Goal: Task Accomplishment & Management: Manage account settings

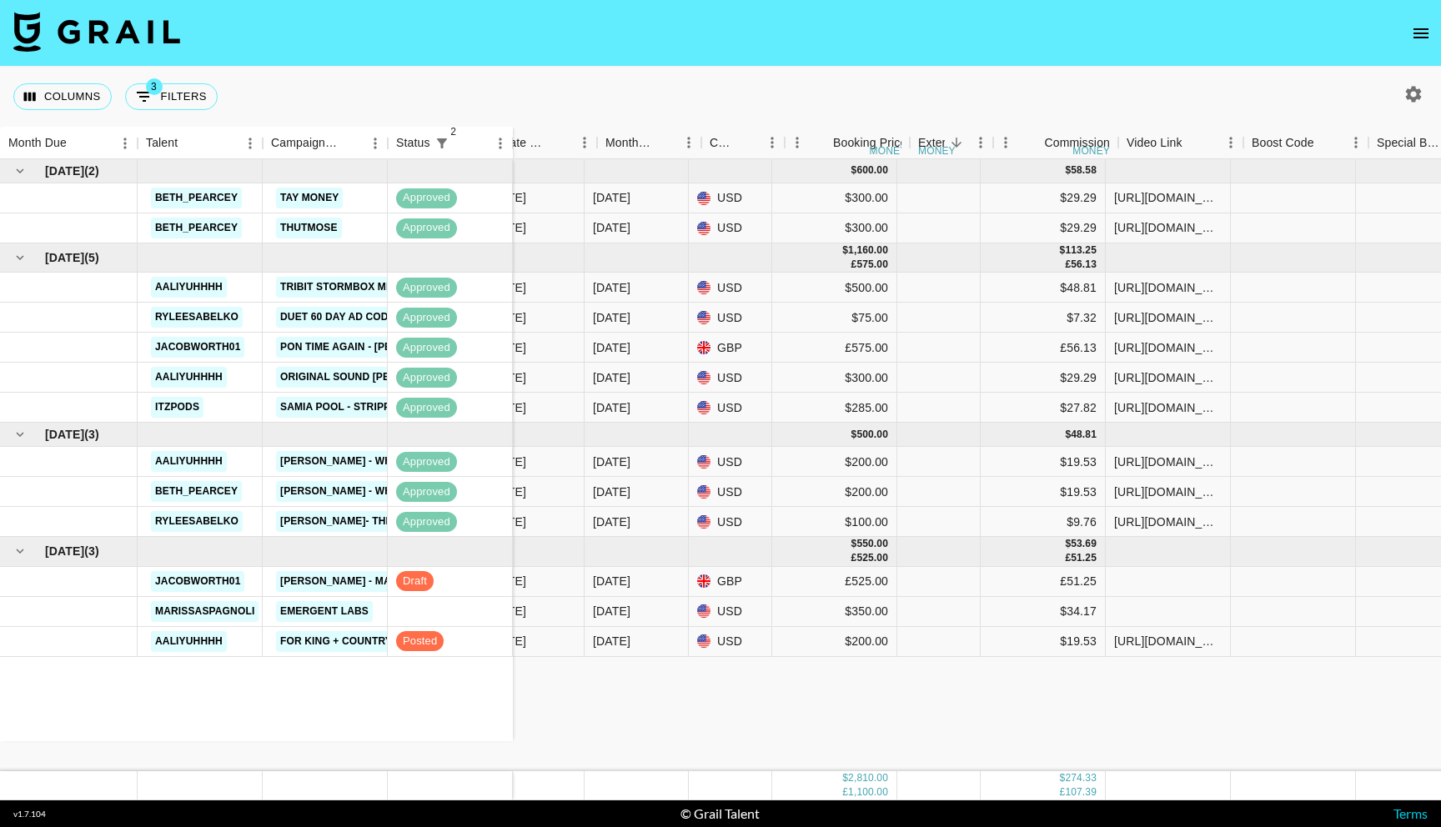
scroll to position [0, 586]
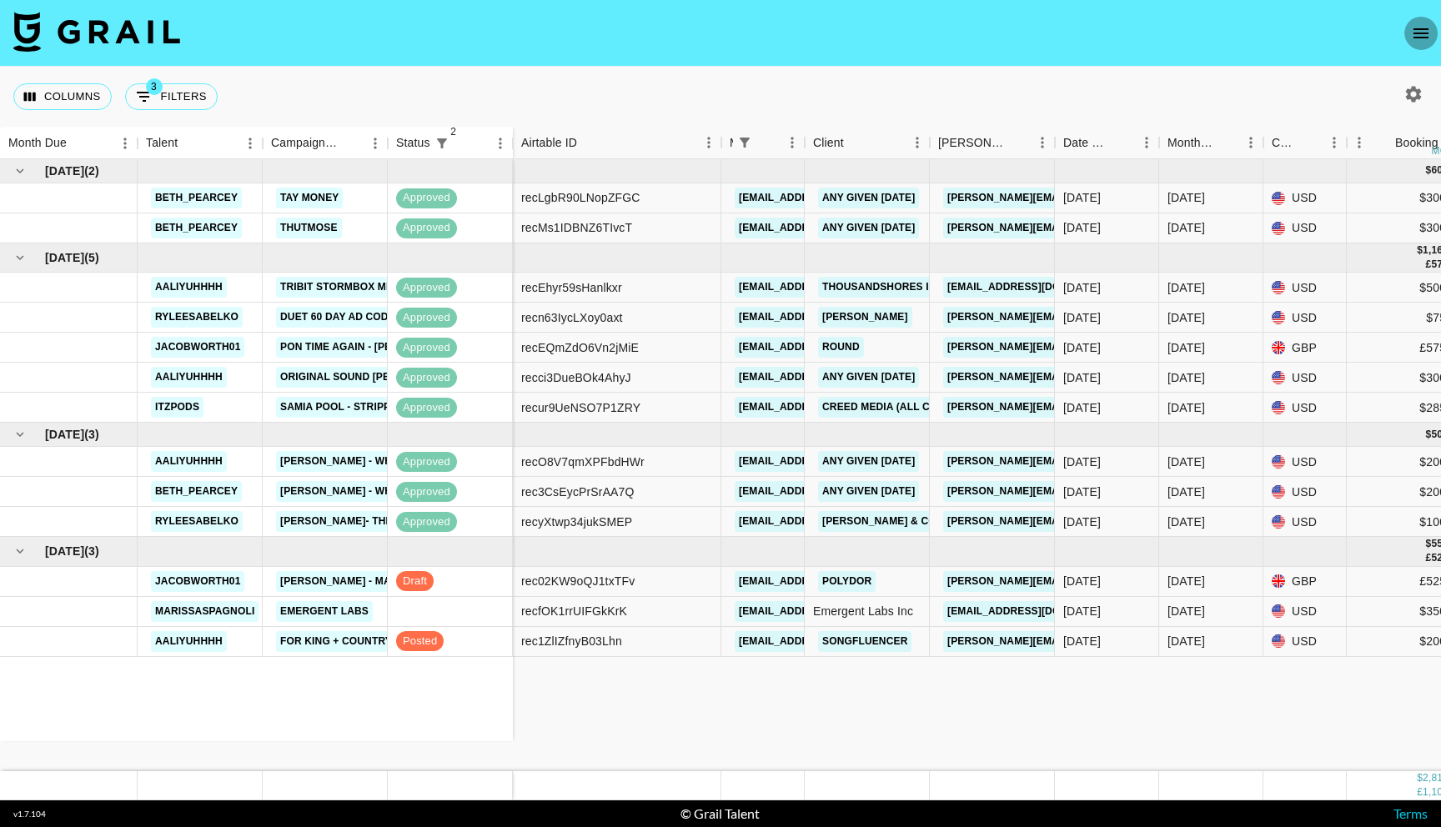
click at [1436, 35] on button "open drawer" at bounding box center [1421, 33] width 33 height 33
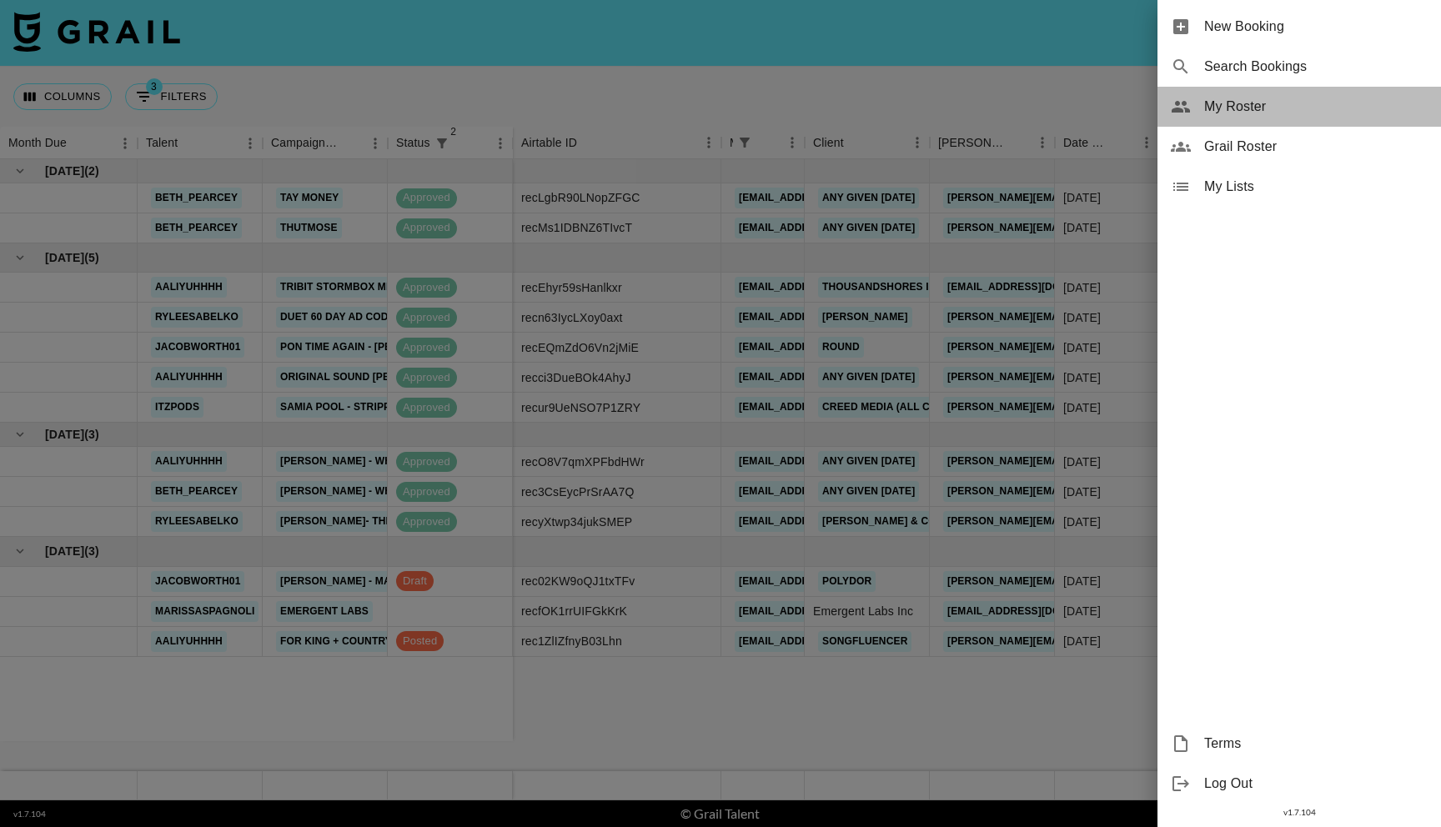
click at [1270, 111] on span "My Roster" at bounding box center [1317, 107] width 224 height 20
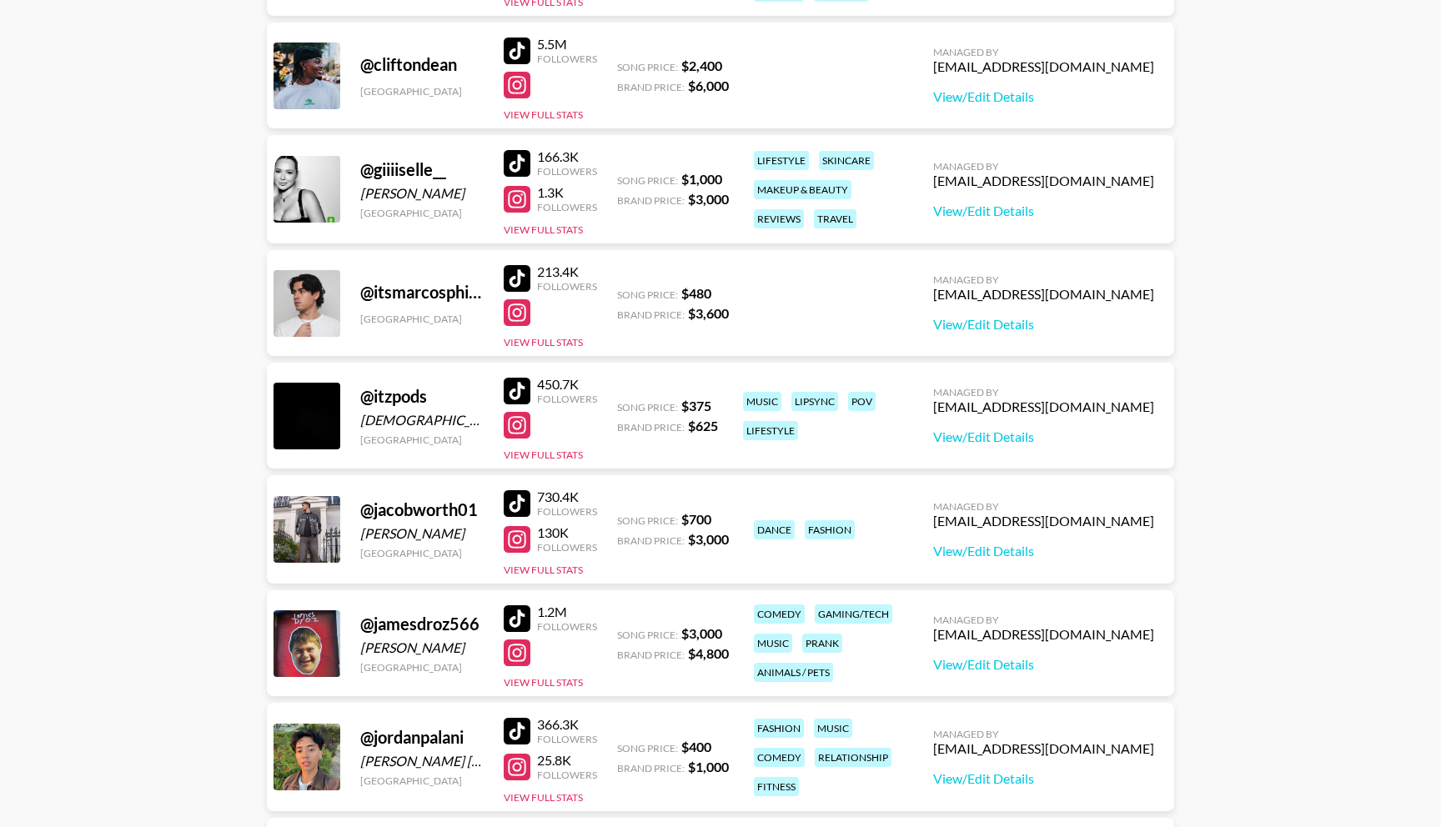
scroll to position [1137, 0]
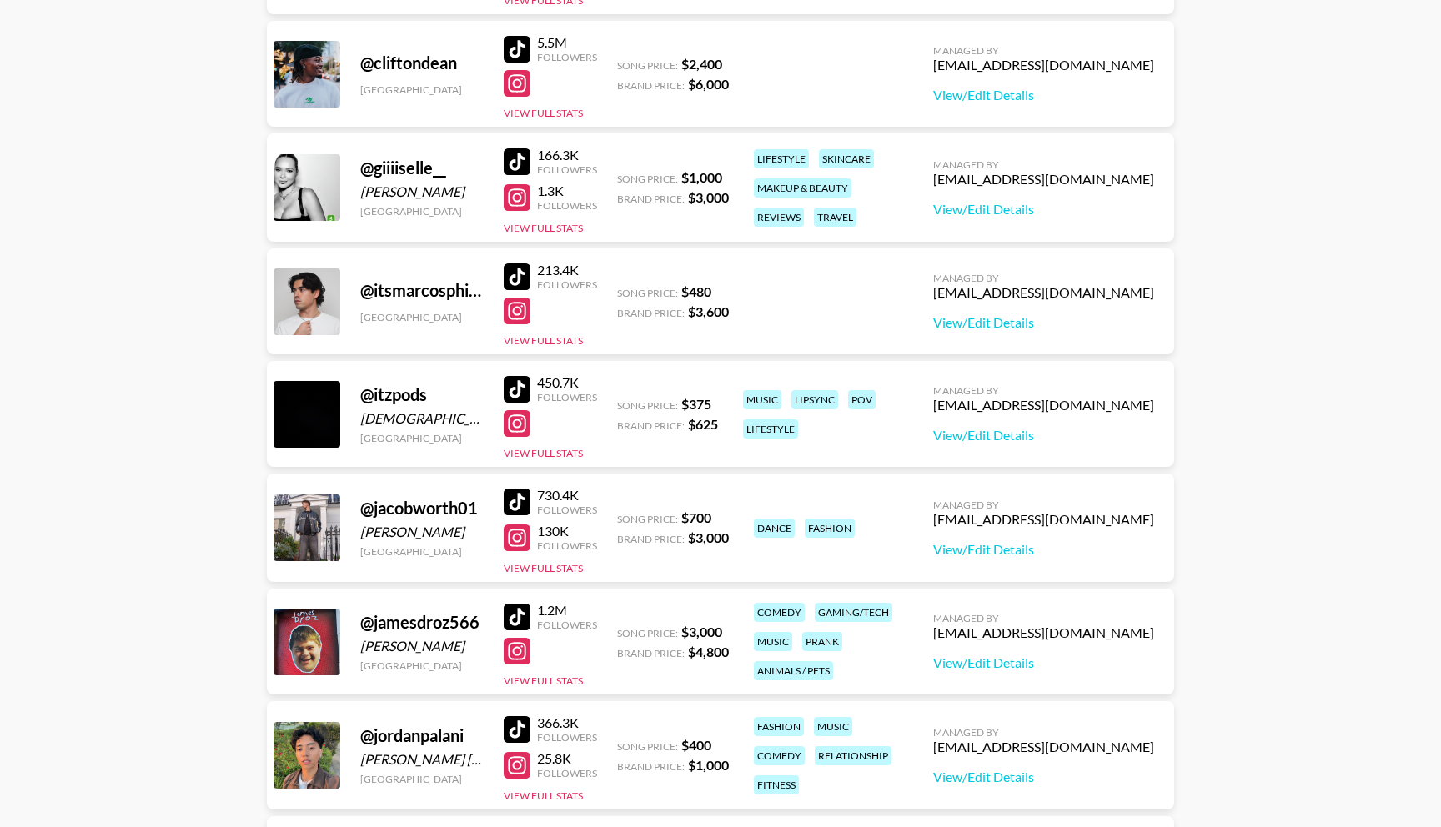
click at [519, 503] on div at bounding box center [517, 502] width 27 height 27
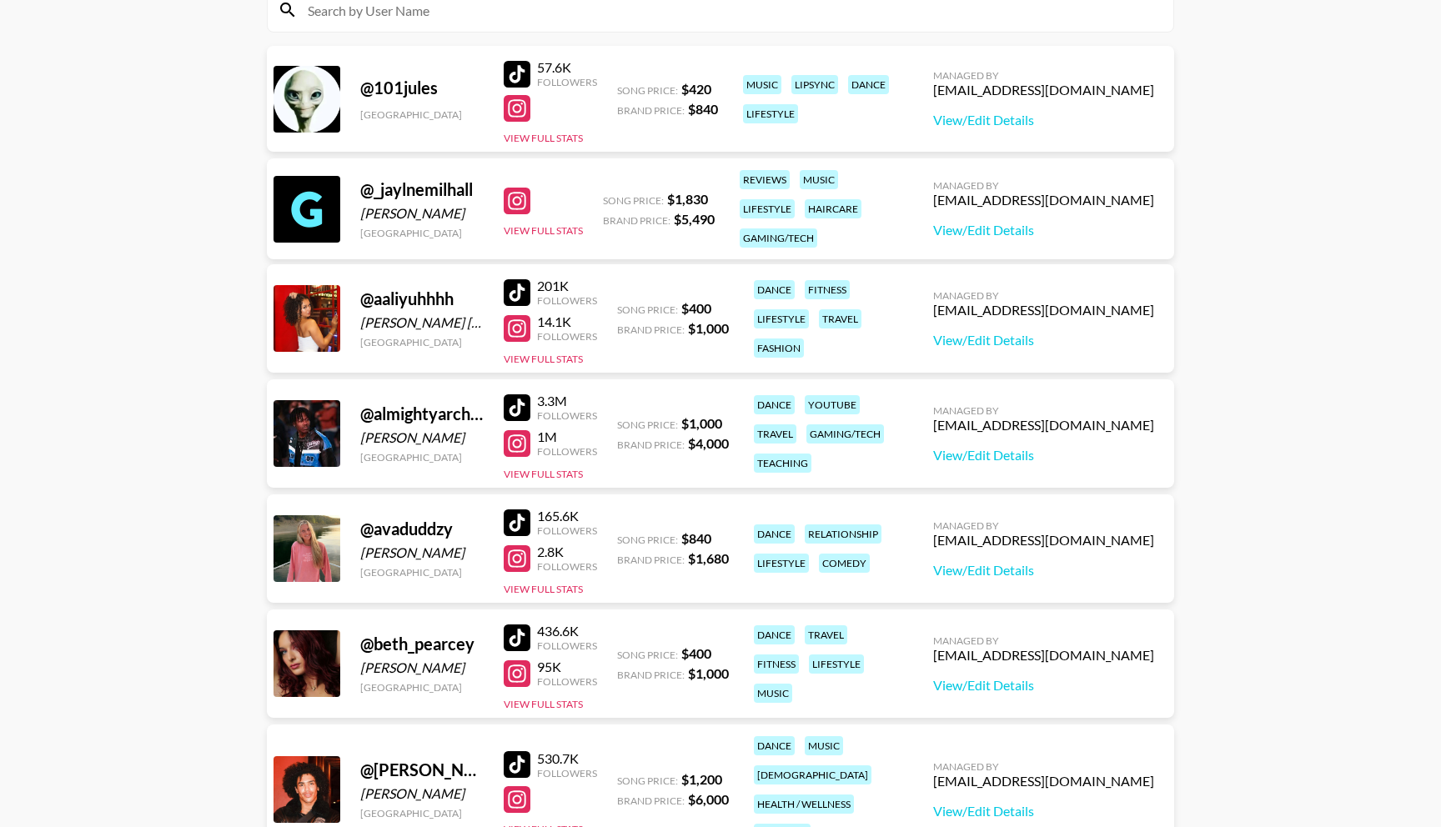
scroll to position [0, 0]
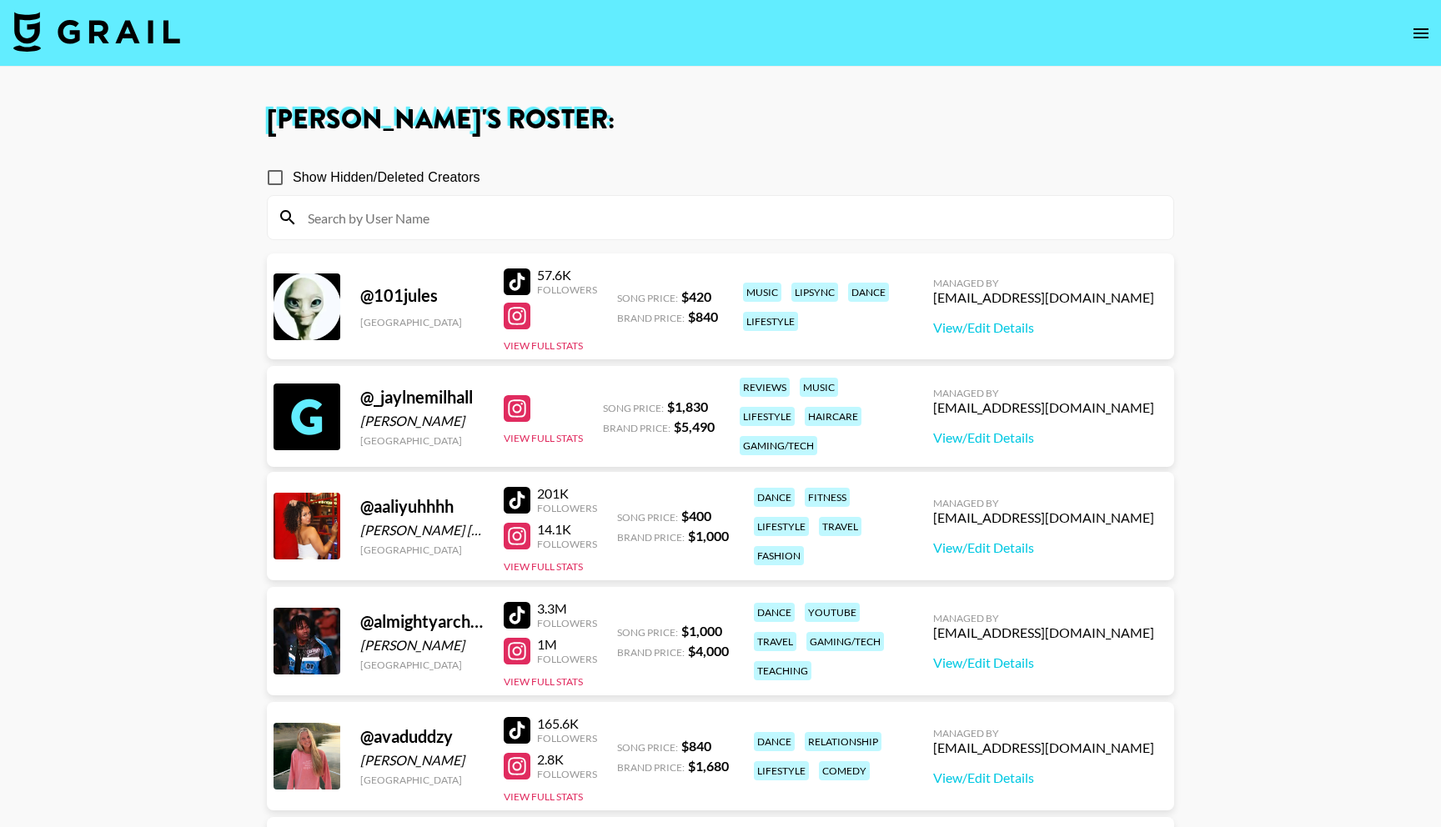
click at [123, 28] on img at bounding box center [96, 32] width 167 height 40
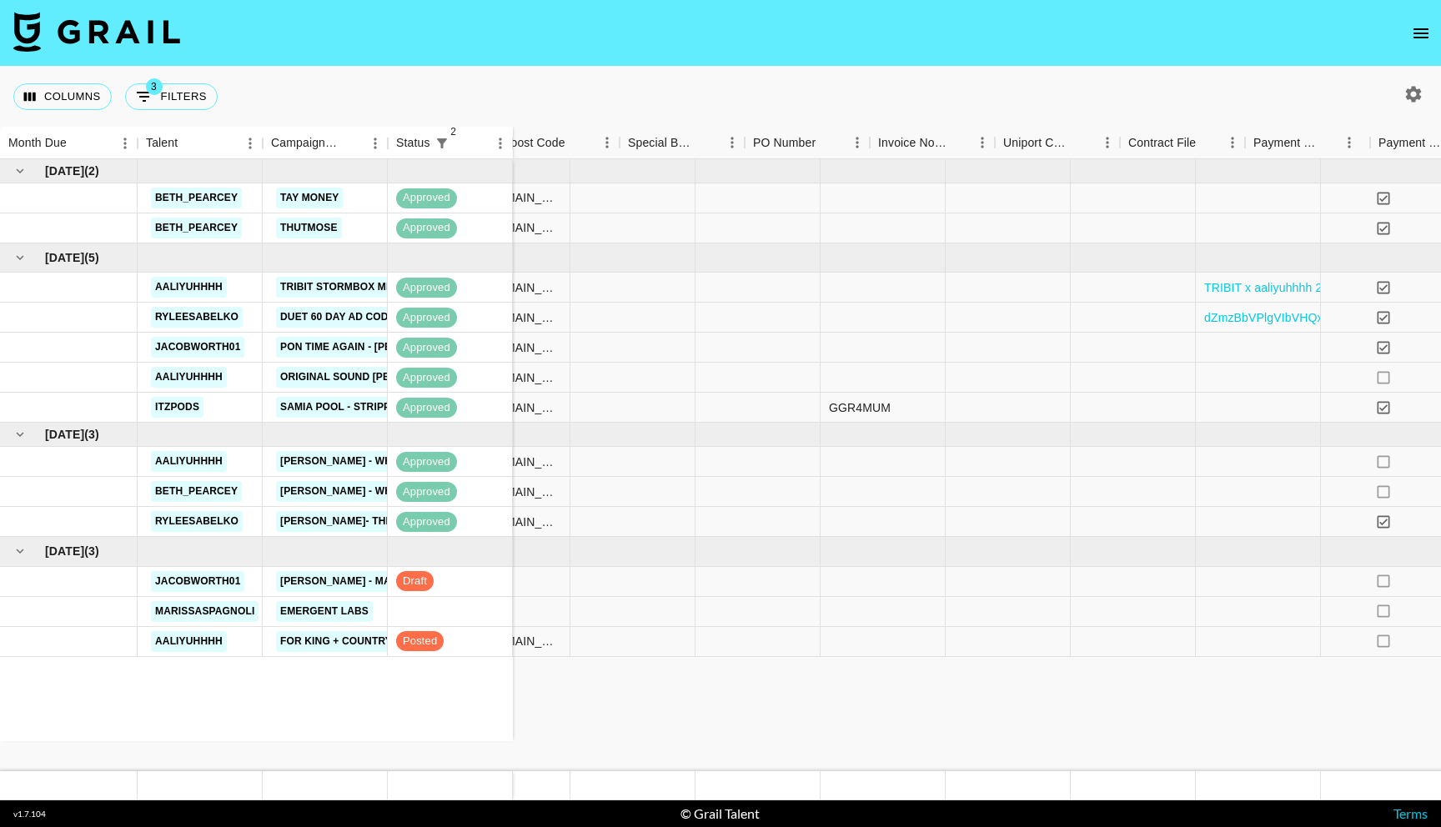
scroll to position [0, 1557]
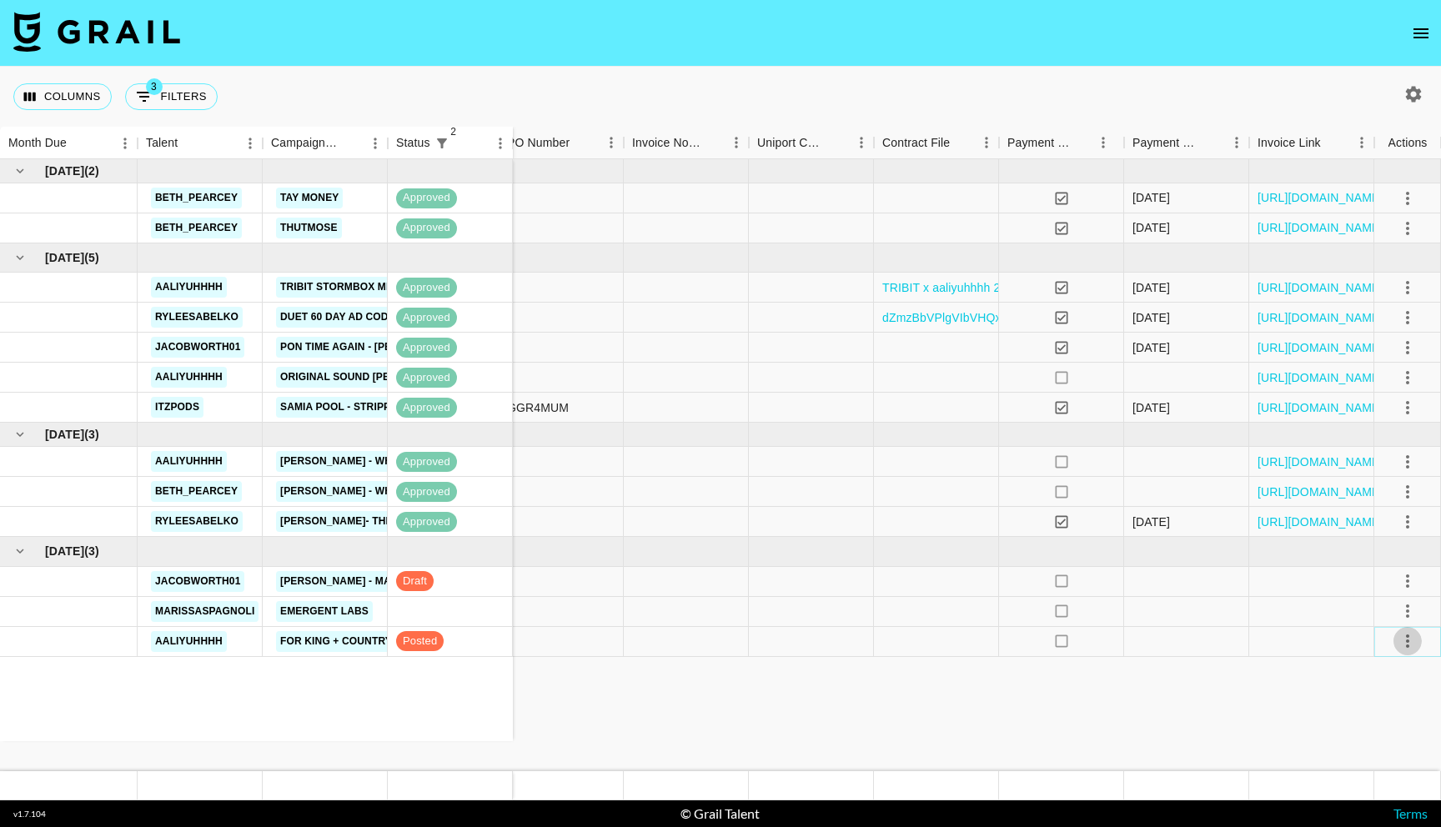
click at [1406, 643] on icon "select merge strategy" at bounding box center [1408, 641] width 20 height 20
click at [1376, 797] on div "Approve" at bounding box center [1371, 797] width 51 height 20
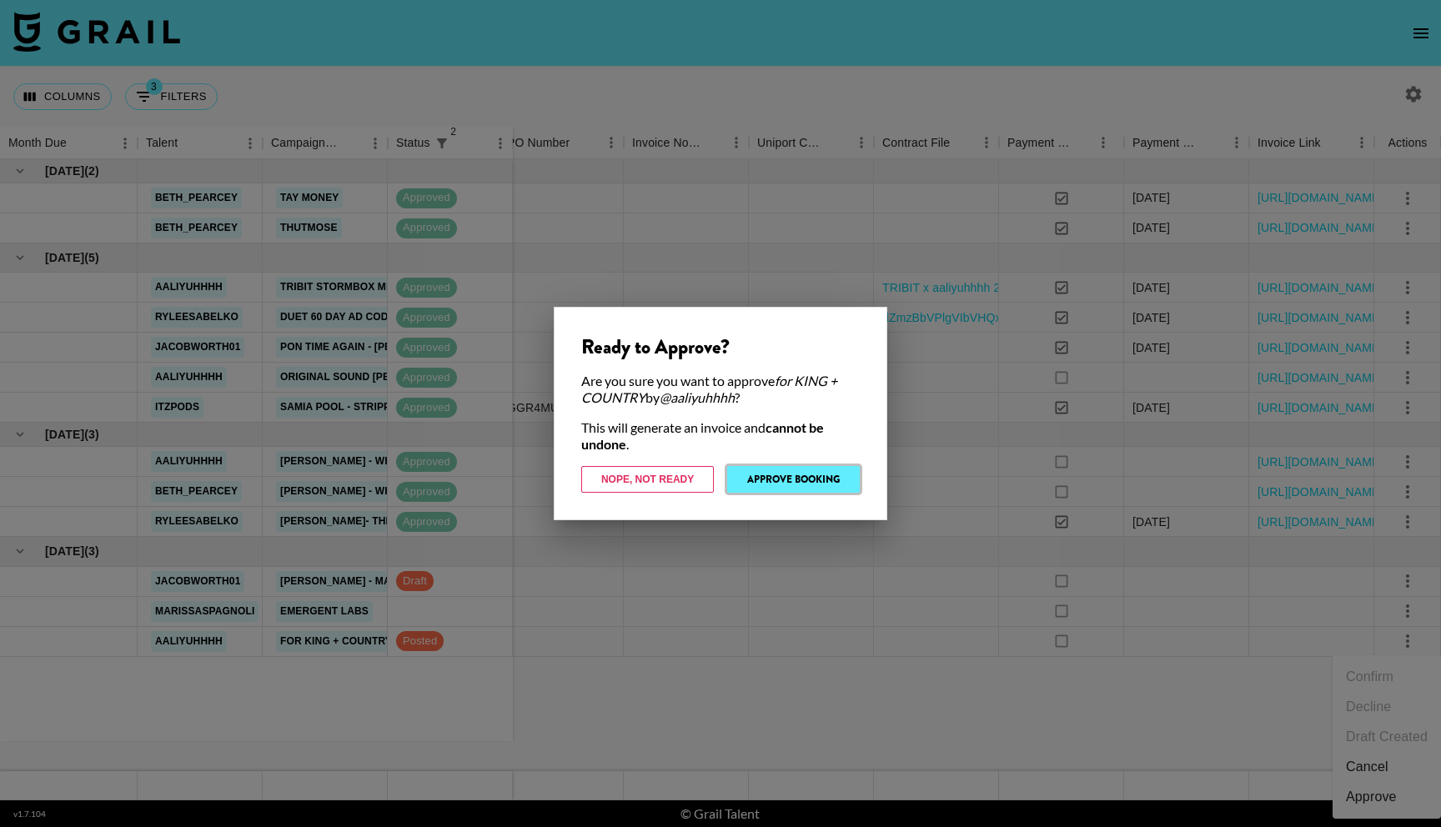
click at [793, 477] on button "Approve Booking" at bounding box center [793, 479] width 133 height 27
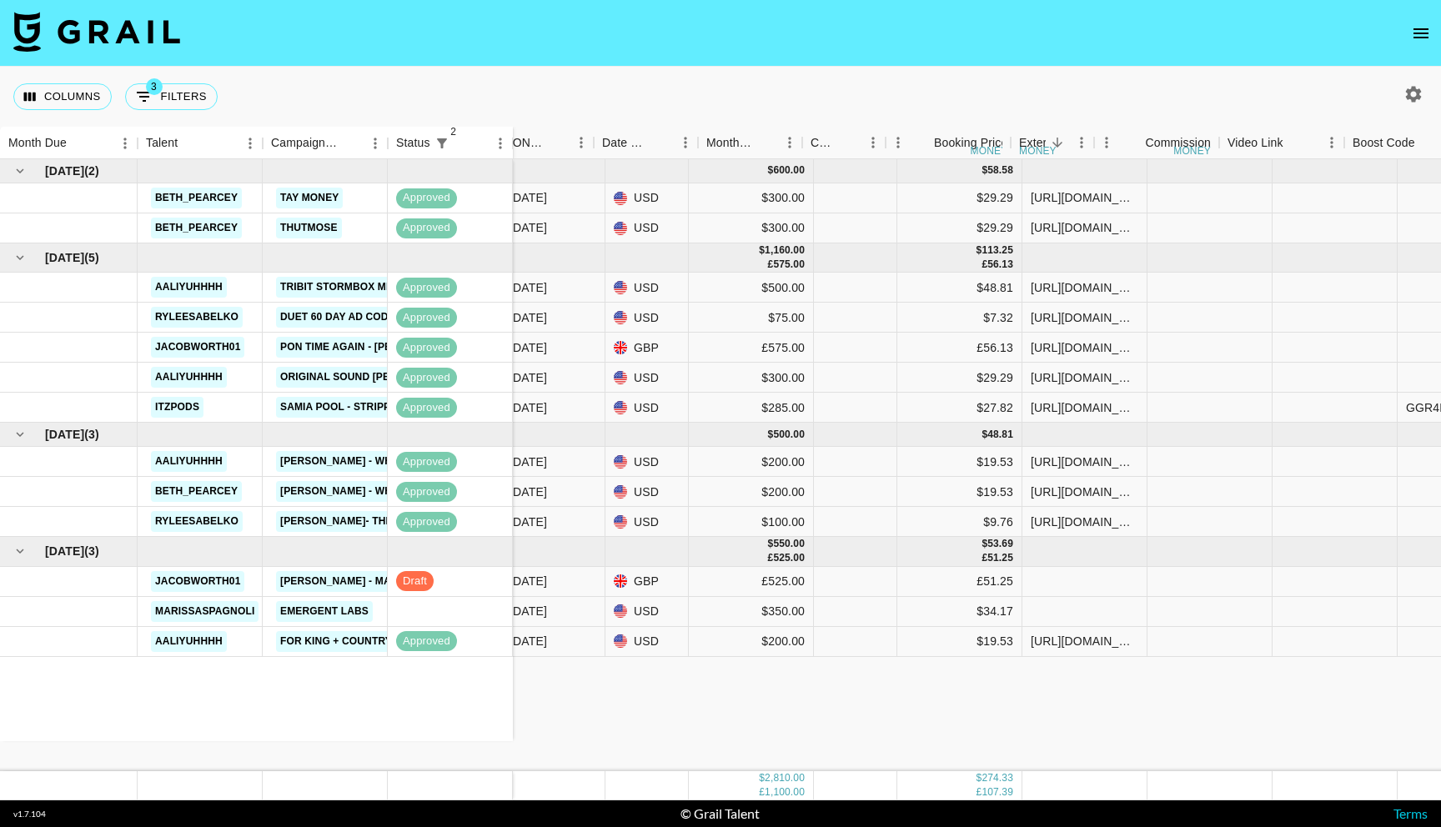
scroll to position [0, 932]
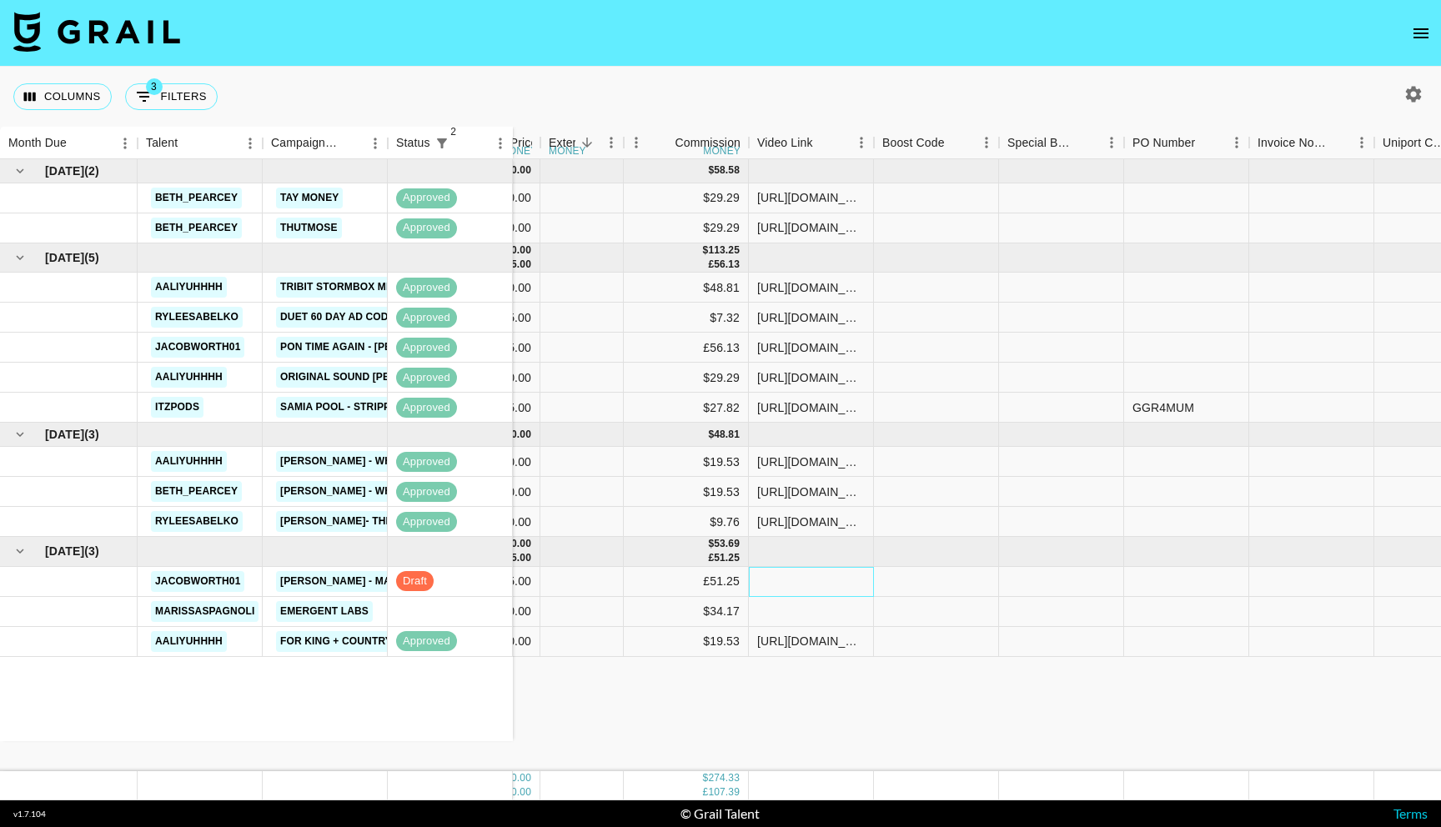
click at [797, 581] on div at bounding box center [811, 582] width 125 height 30
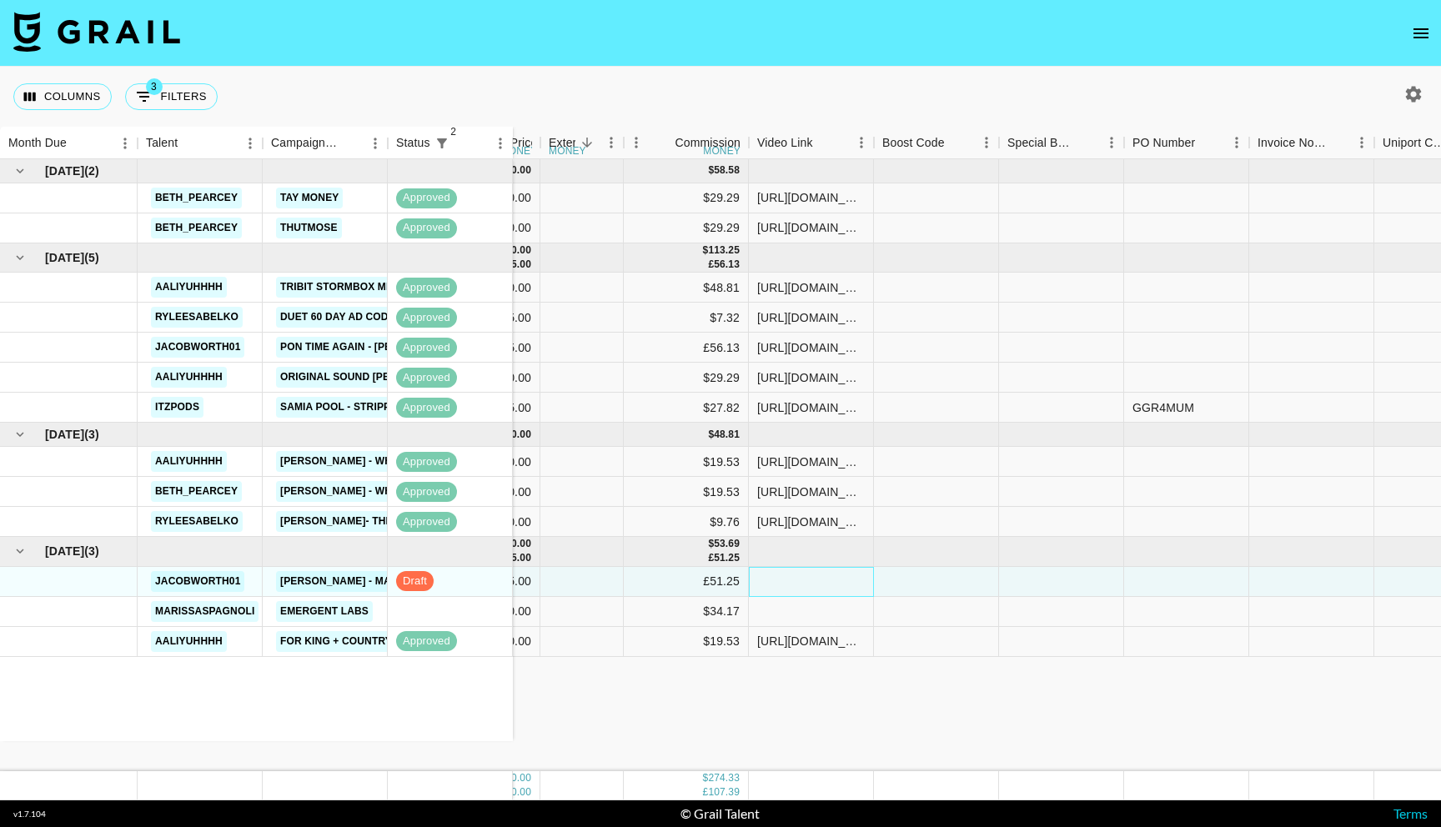
click at [797, 581] on div at bounding box center [811, 582] width 125 height 30
type input "[URL][DOMAIN_NAME]"
click at [894, 742] on div "[DATE] ( 2 ) beth_pearcey Tay Money approved [PERSON_NAME] approved [DATE] ( 5 …" at bounding box center [567, 465] width 2999 height 612
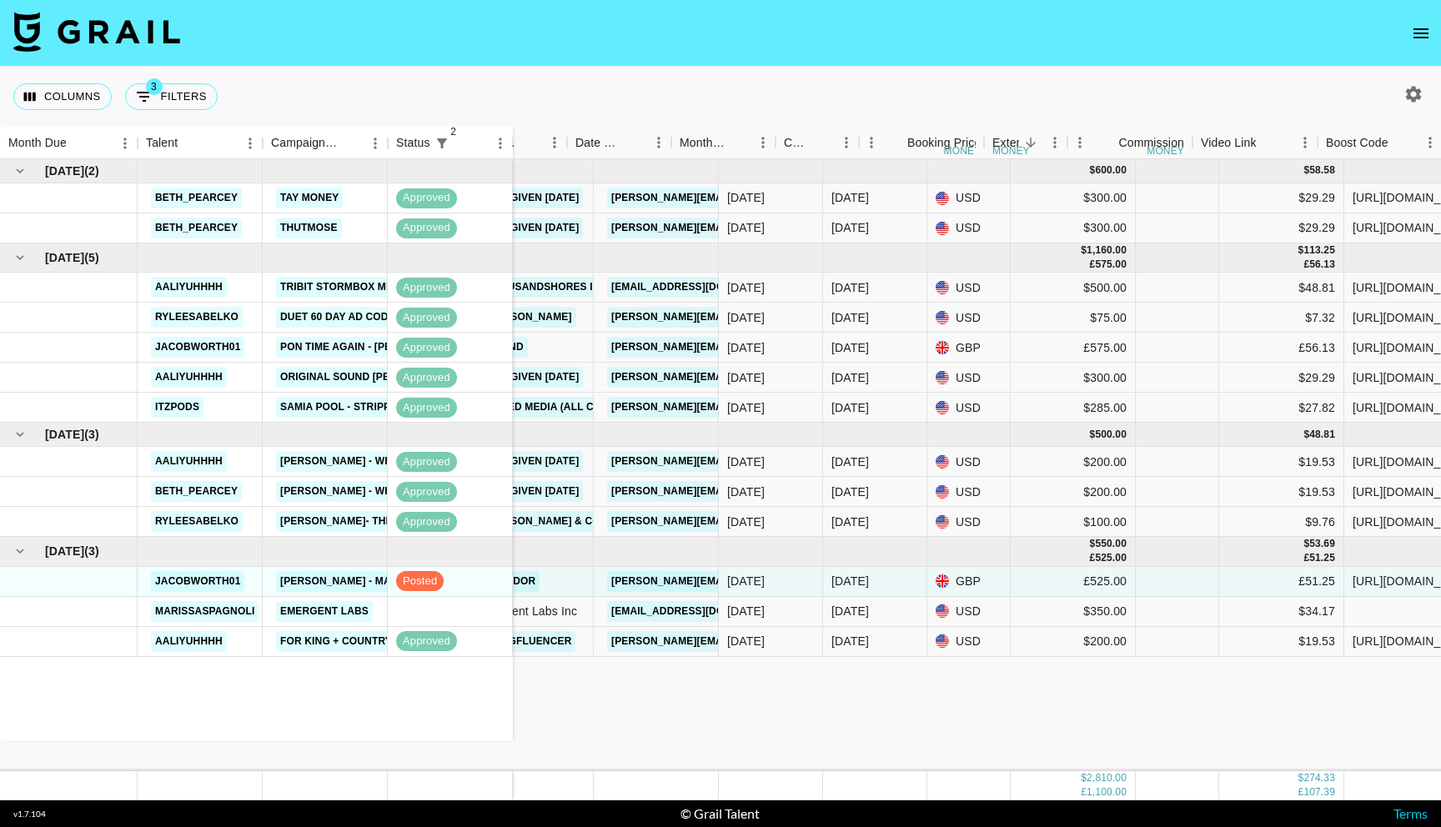
scroll to position [0, 488]
